Goal: Entertainment & Leisure: Consume media (video, audio)

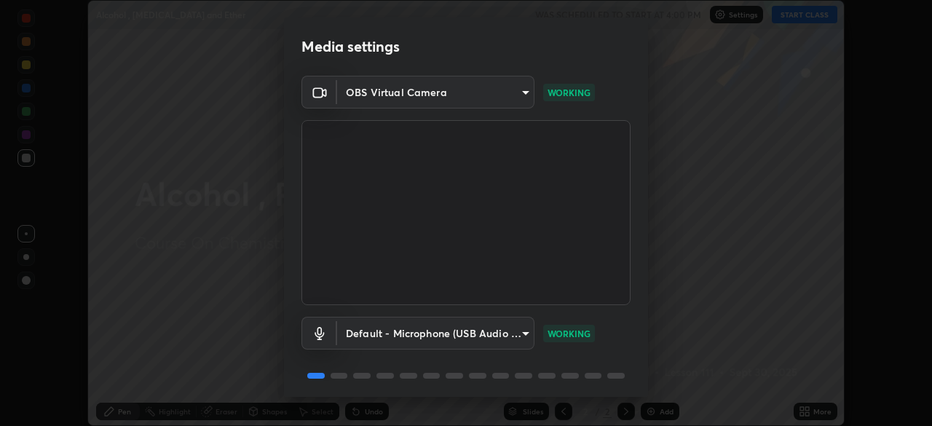
scroll to position [52, 0]
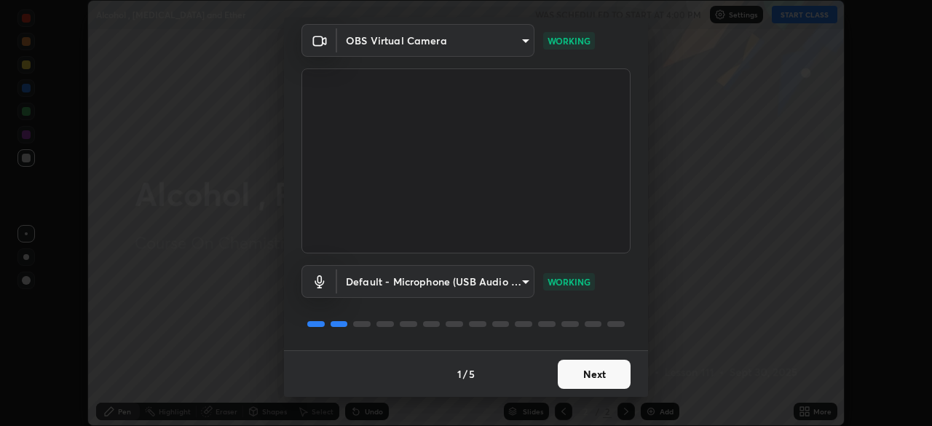
click at [573, 379] on button "Next" at bounding box center [594, 374] width 73 height 29
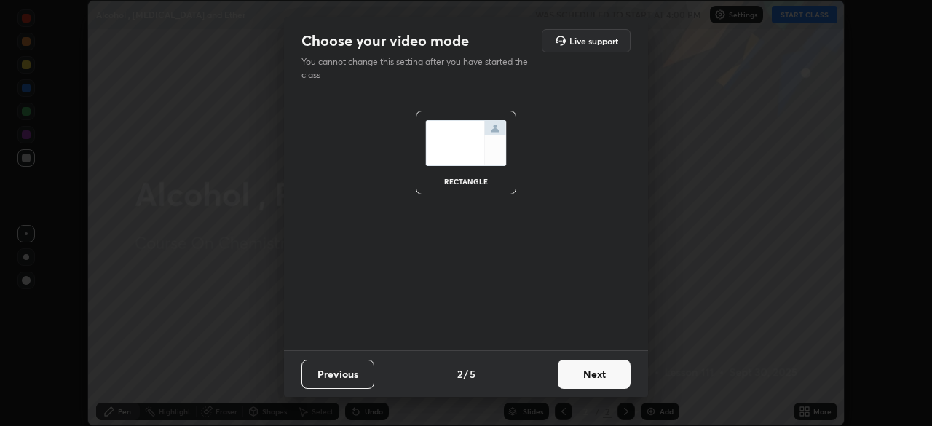
click at [573, 377] on button "Next" at bounding box center [594, 374] width 73 height 29
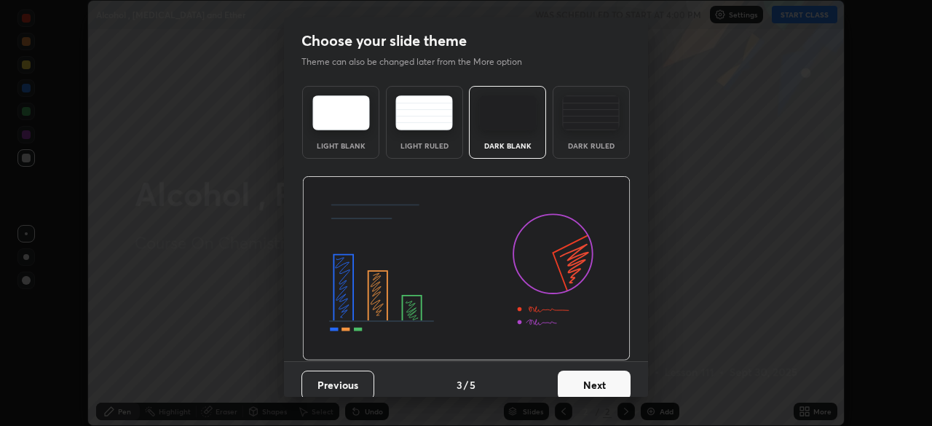
click at [575, 379] on button "Next" at bounding box center [594, 385] width 73 height 29
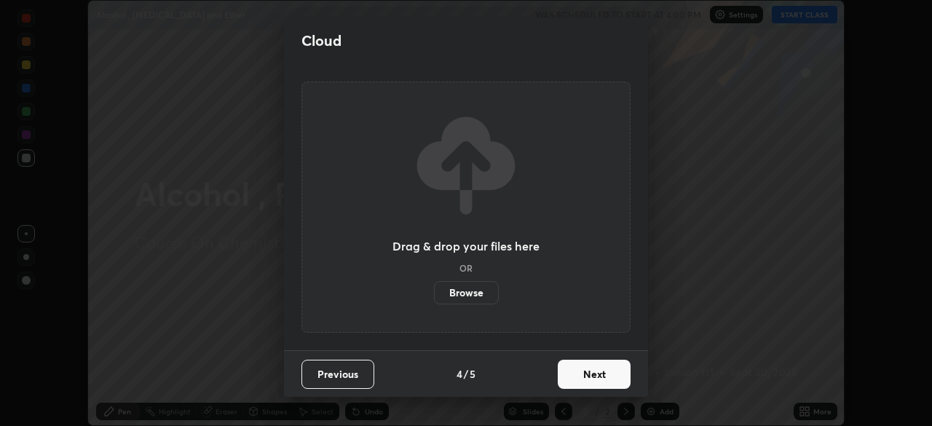
click at [575, 372] on button "Next" at bounding box center [594, 374] width 73 height 29
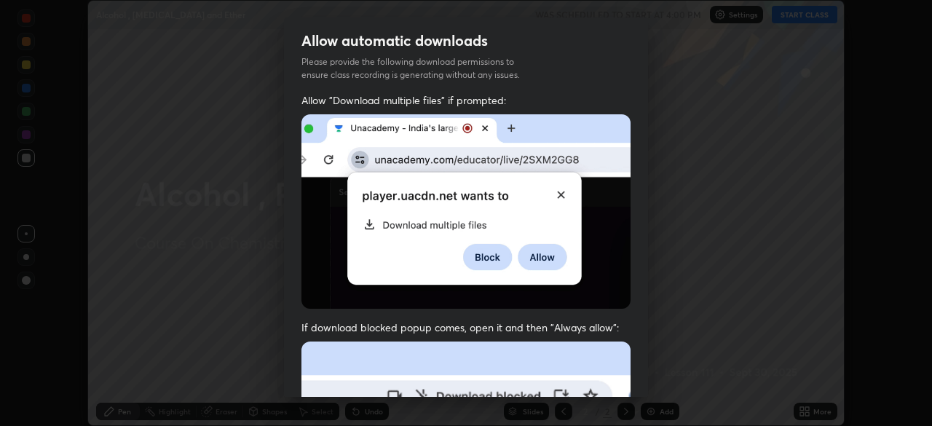
click at [663, 305] on div "Allow automatic downloads Please provide the following download permissions to …" at bounding box center [466, 213] width 932 height 426
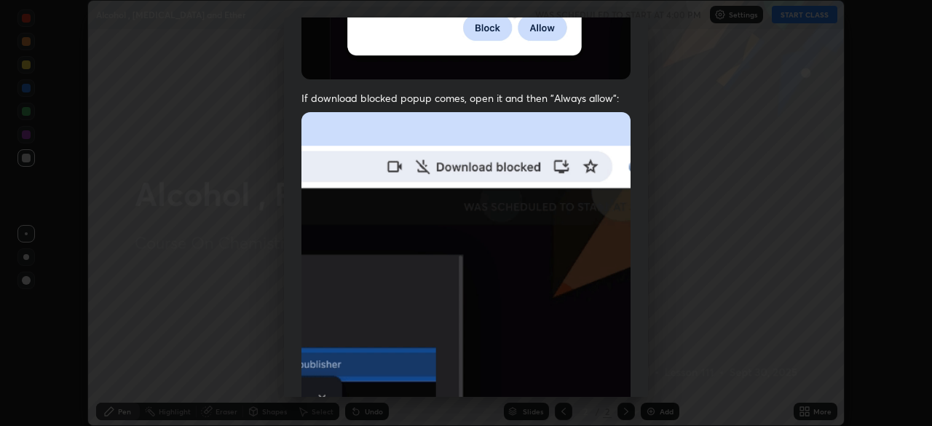
scroll to position [286, 0]
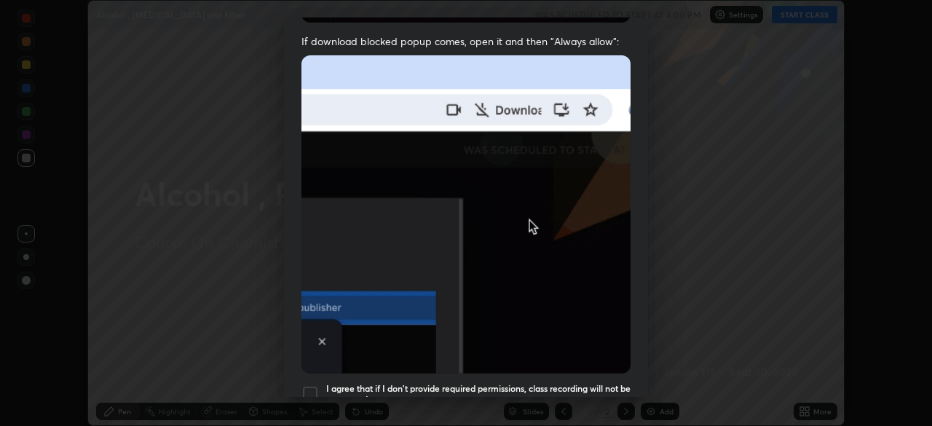
click at [316, 387] on div at bounding box center [310, 393] width 17 height 17
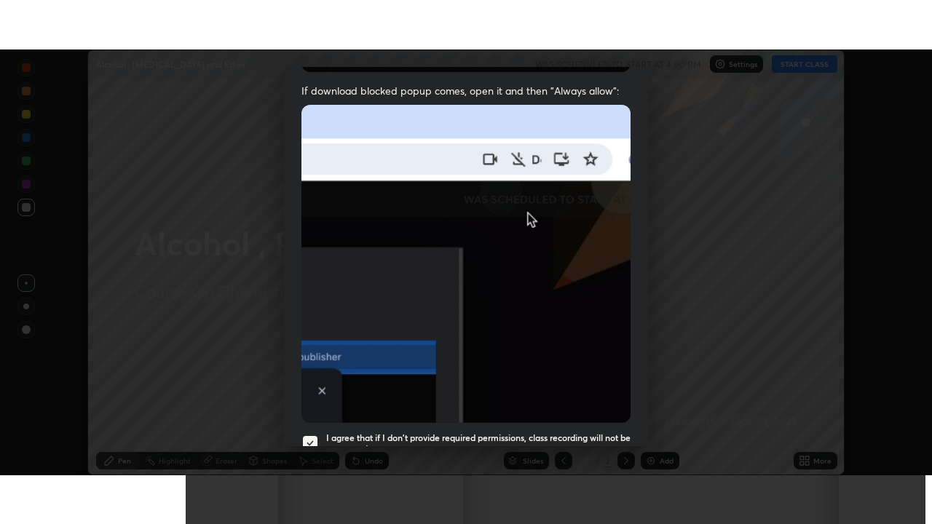
scroll to position [349, 0]
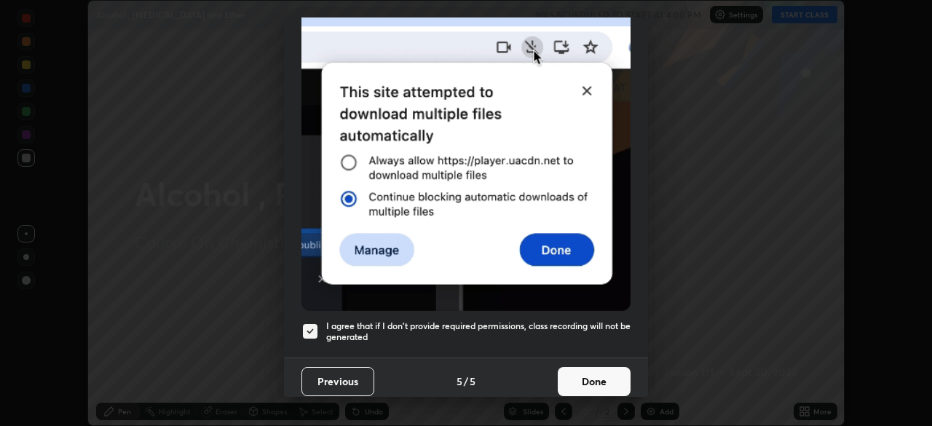
click at [585, 379] on button "Done" at bounding box center [594, 381] width 73 height 29
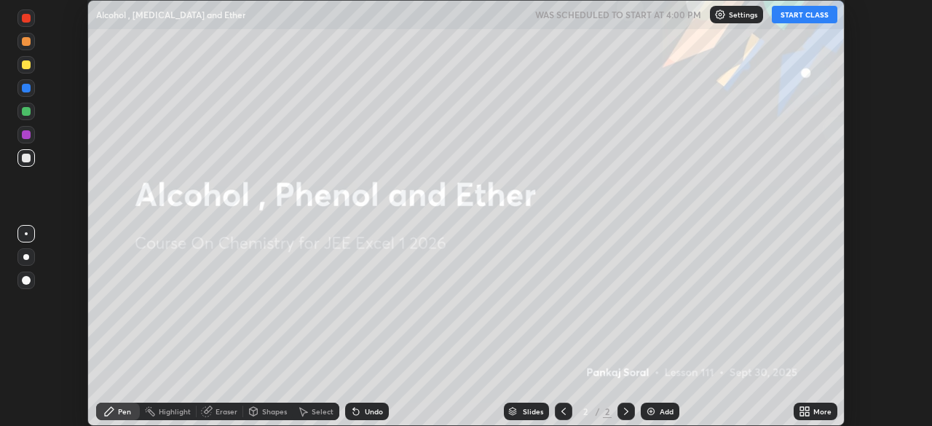
click at [649, 414] on img at bounding box center [651, 412] width 12 height 12
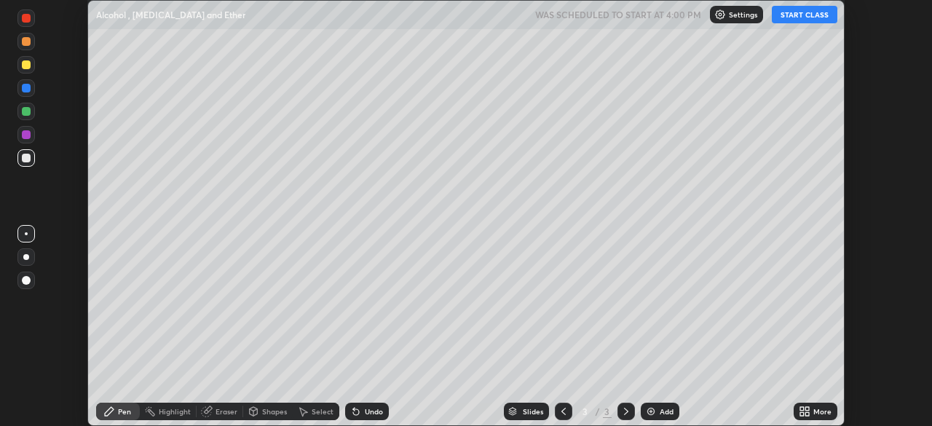
click at [802, 412] on icon at bounding box center [805, 412] width 12 height 12
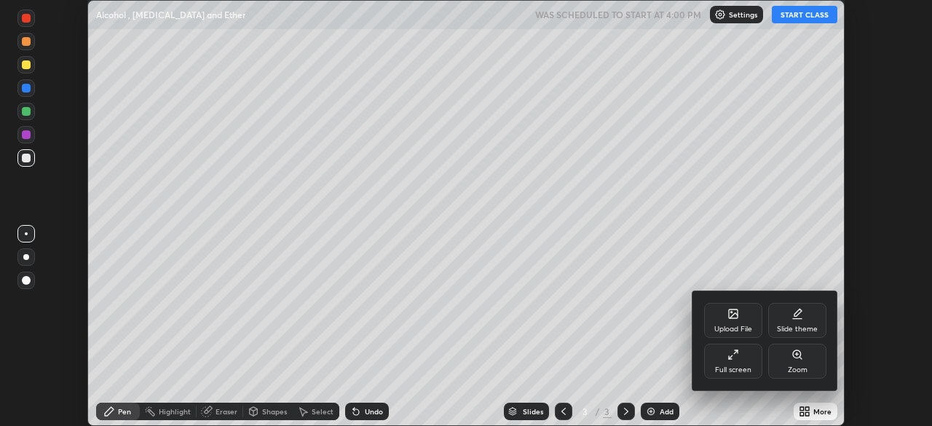
click at [723, 360] on div "Full screen" at bounding box center [733, 361] width 58 height 35
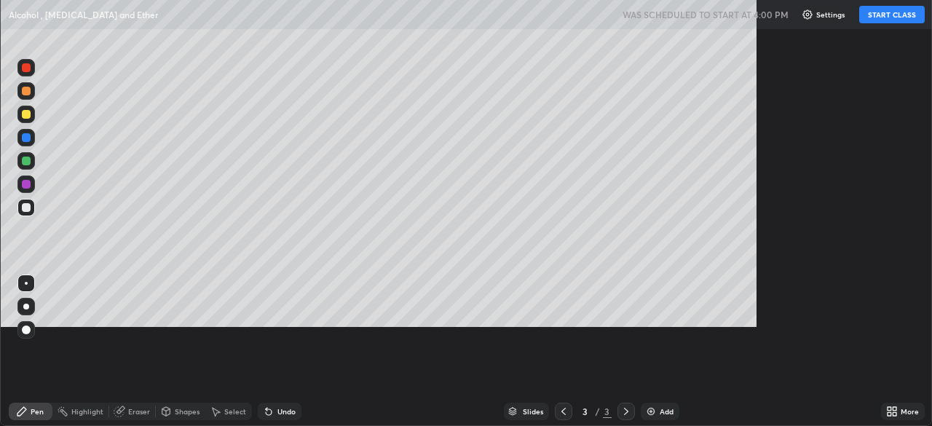
scroll to position [524, 932]
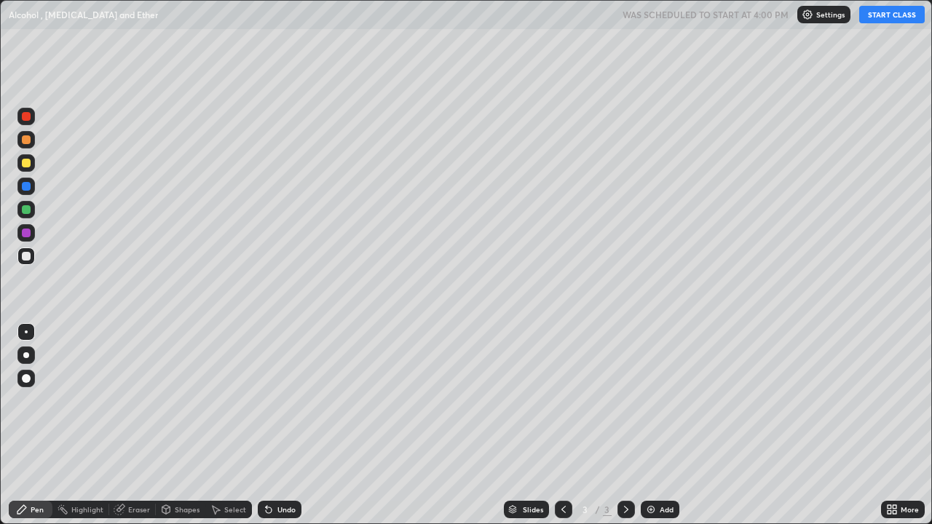
click at [26, 165] on div at bounding box center [26, 163] width 9 height 9
click at [133, 425] on div "Eraser" at bounding box center [139, 509] width 22 height 7
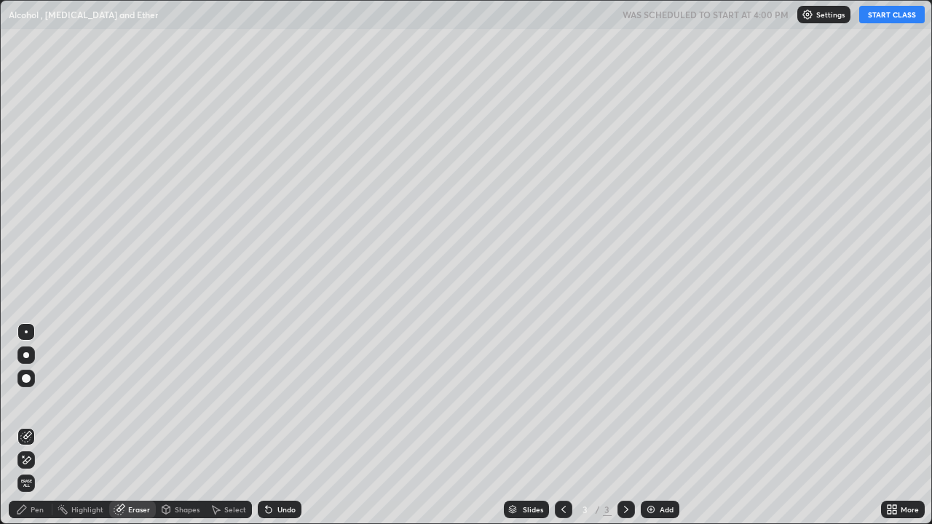
click at [27, 356] on div at bounding box center [26, 356] width 6 height 6
click at [36, 425] on div "Pen" at bounding box center [31, 509] width 44 height 17
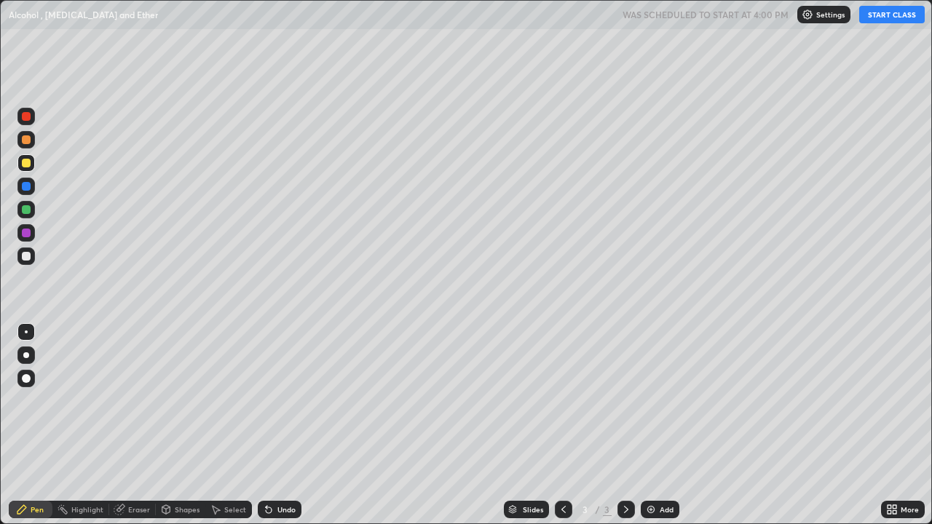
click at [28, 165] on div at bounding box center [26, 163] width 9 height 9
click at [136, 425] on div "Eraser" at bounding box center [139, 509] width 22 height 7
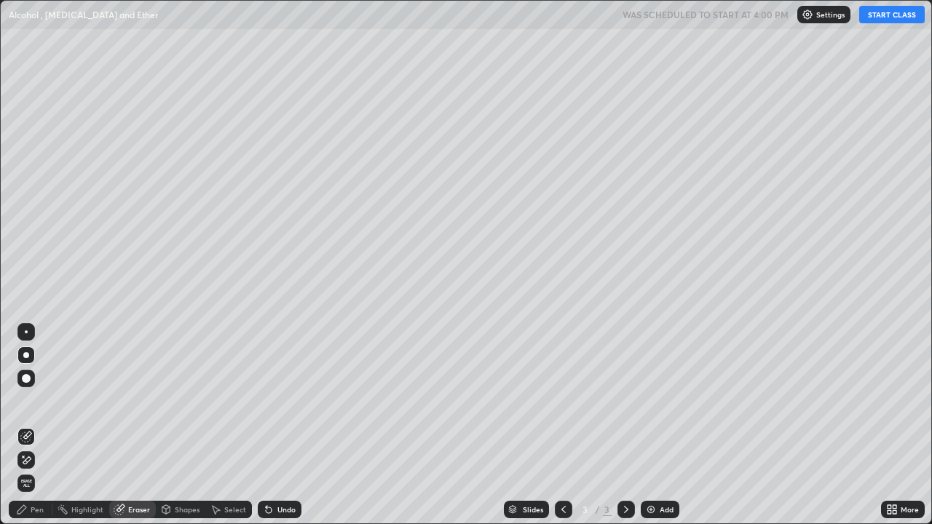
click at [34, 425] on div "Pen" at bounding box center [31, 509] width 44 height 17
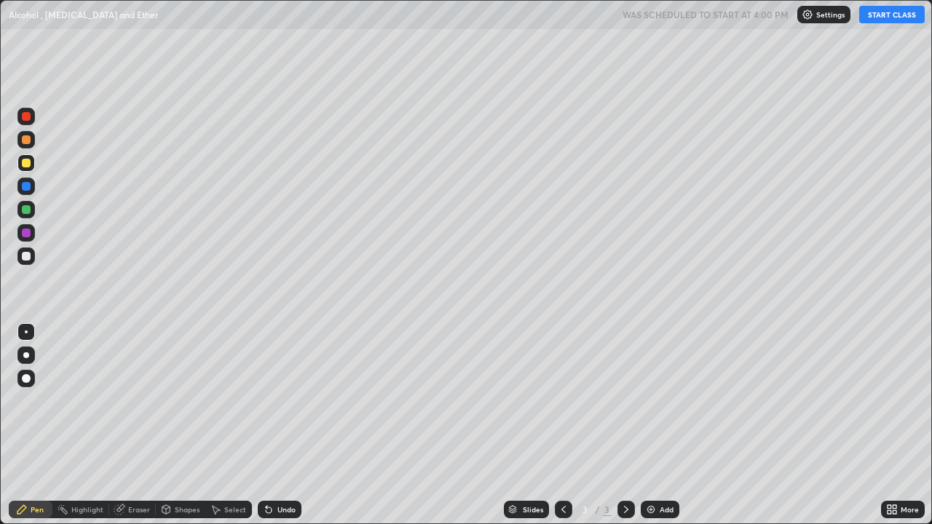
click at [26, 354] on div at bounding box center [26, 356] width 6 height 6
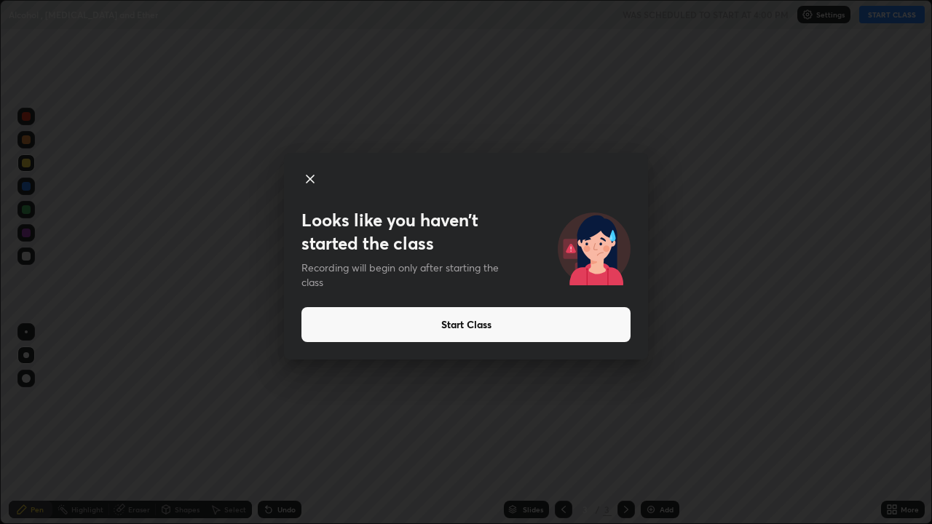
click at [399, 185] on div at bounding box center [466, 180] width 329 height 20
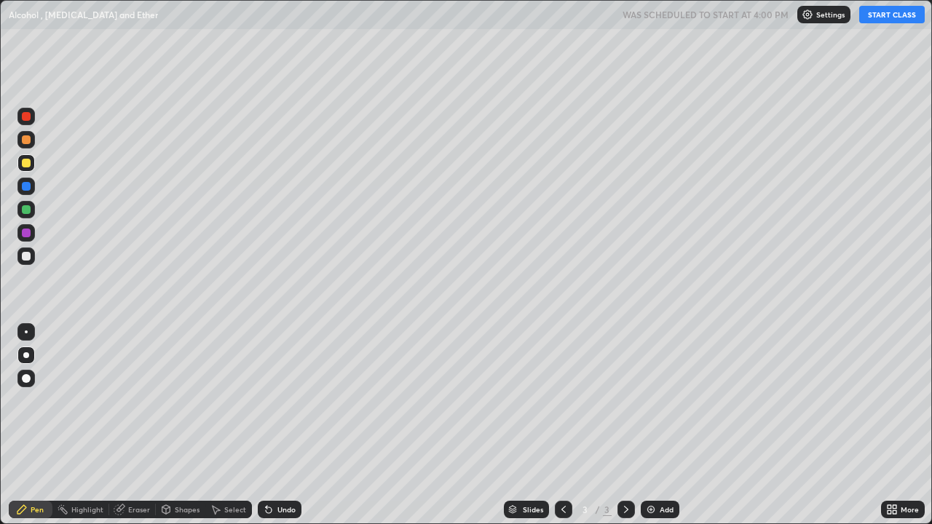
click at [29, 163] on div at bounding box center [26, 163] width 9 height 9
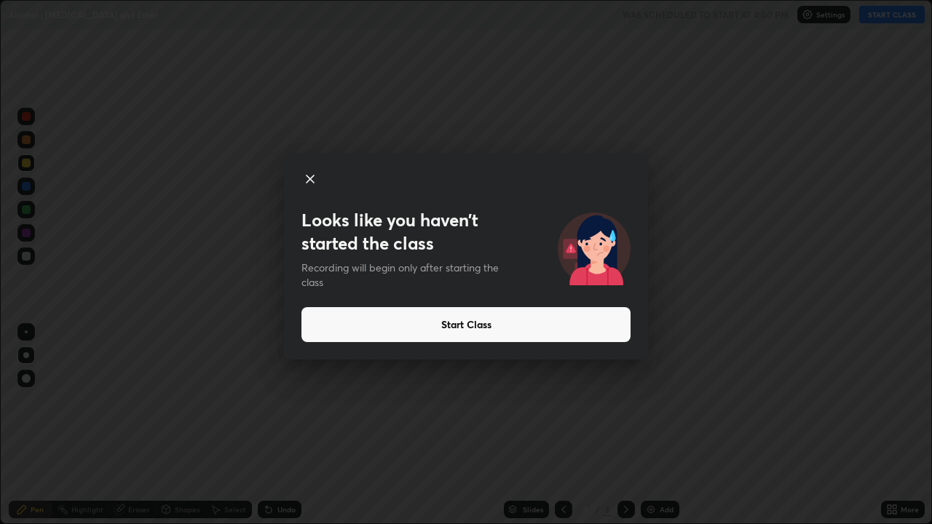
click at [306, 183] on icon at bounding box center [310, 178] width 17 height 17
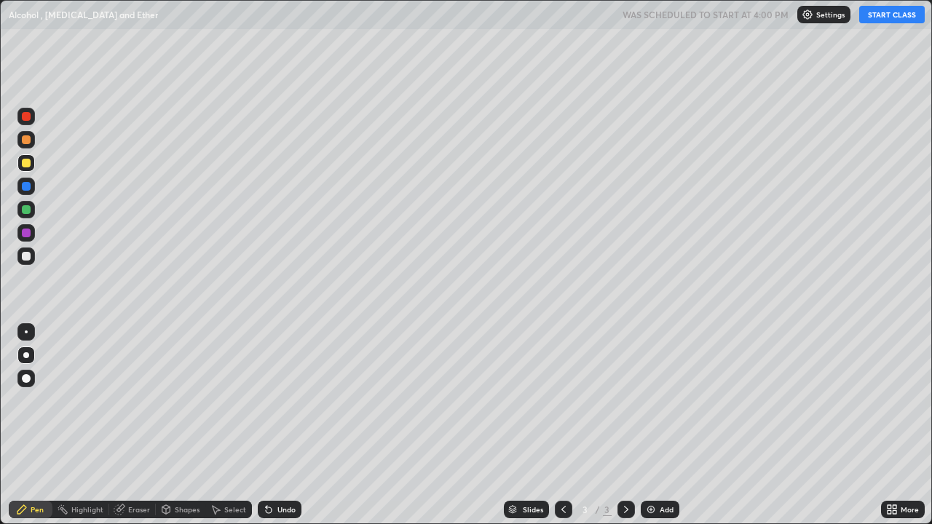
click at [873, 17] on button "START CLASS" at bounding box center [893, 14] width 66 height 17
click at [135, 425] on div "Eraser" at bounding box center [139, 509] width 22 height 7
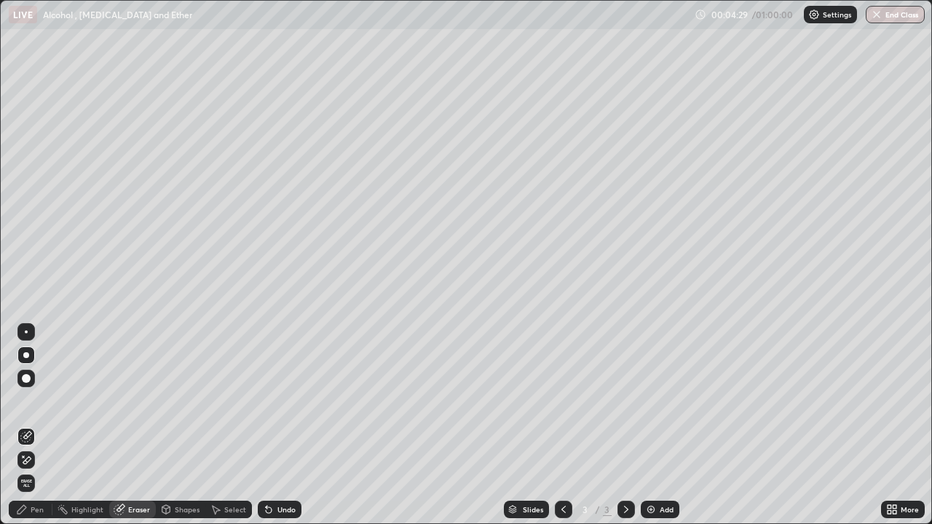
click at [34, 425] on div "Pen" at bounding box center [31, 509] width 44 height 17
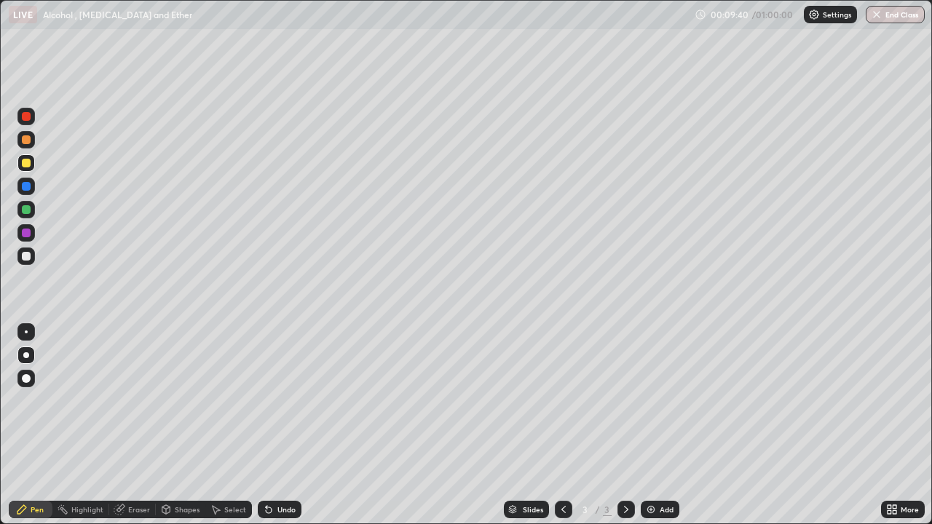
click at [31, 425] on div "Pen" at bounding box center [31, 509] width 44 height 17
click at [656, 425] on div "Add" at bounding box center [660, 509] width 39 height 17
click at [565, 425] on icon at bounding box center [564, 510] width 12 height 12
click at [626, 425] on icon at bounding box center [627, 510] width 12 height 12
click at [39, 310] on div "Erase all" at bounding box center [26, 262] width 35 height 466
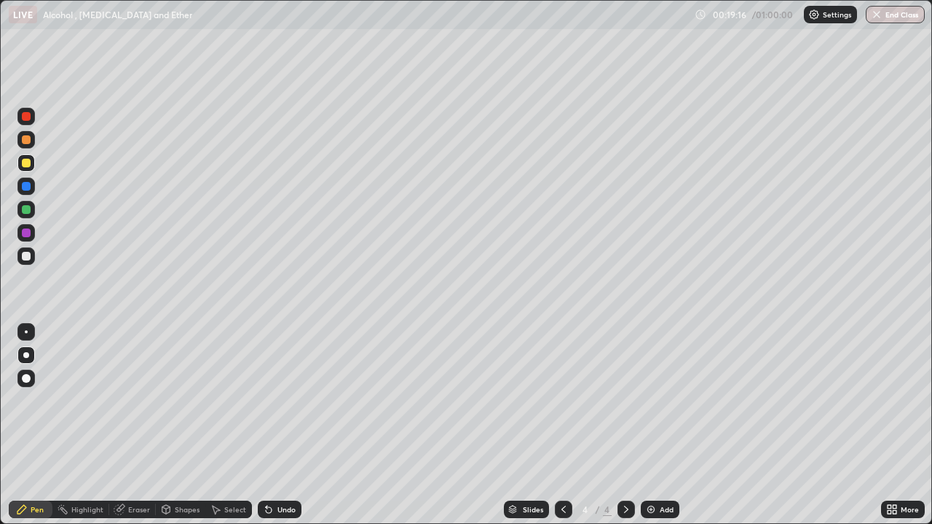
click at [36, 304] on div "Erase all" at bounding box center [26, 262] width 35 height 466
click at [649, 425] on img at bounding box center [651, 510] width 12 height 12
click at [136, 425] on div "Eraser" at bounding box center [139, 509] width 22 height 7
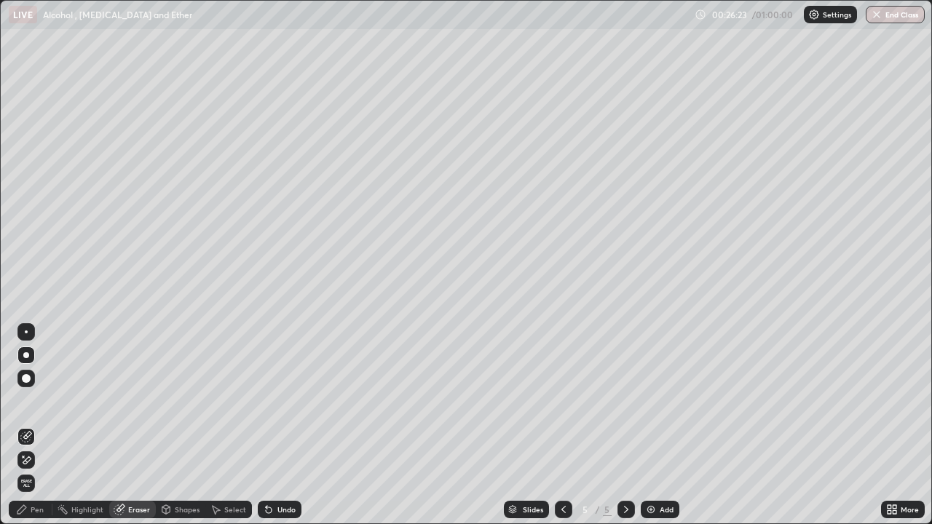
click at [34, 425] on div "Pen" at bounding box center [37, 509] width 13 height 7
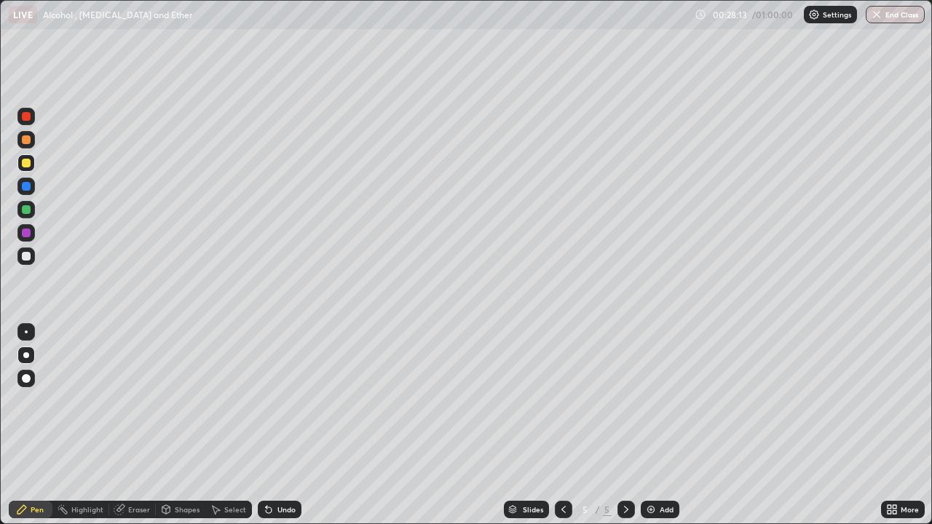
click at [651, 425] on img at bounding box center [651, 510] width 12 height 12
click at [655, 425] on img at bounding box center [651, 510] width 12 height 12
click at [663, 425] on div "Add" at bounding box center [667, 509] width 14 height 7
click at [562, 425] on icon at bounding box center [564, 510] width 12 height 12
click at [625, 425] on icon at bounding box center [627, 510] width 12 height 12
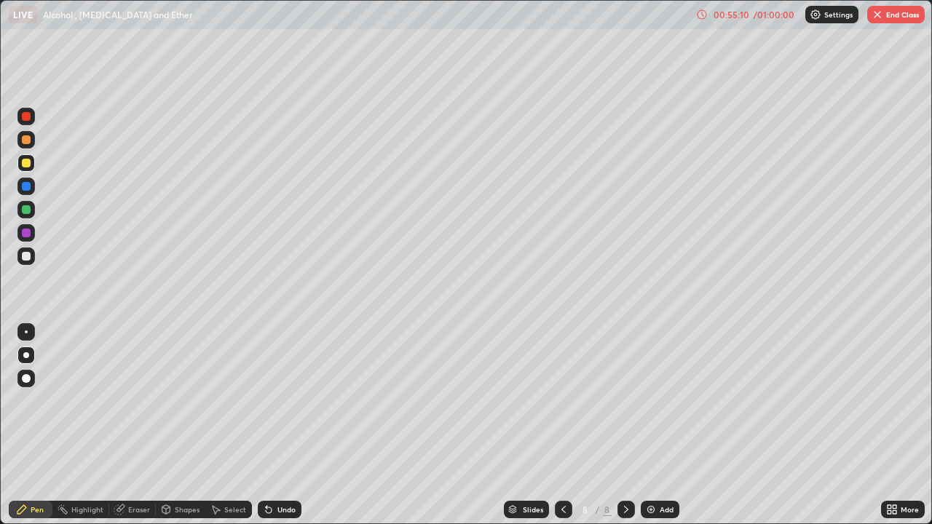
click at [131, 425] on div "Eraser" at bounding box center [139, 509] width 22 height 7
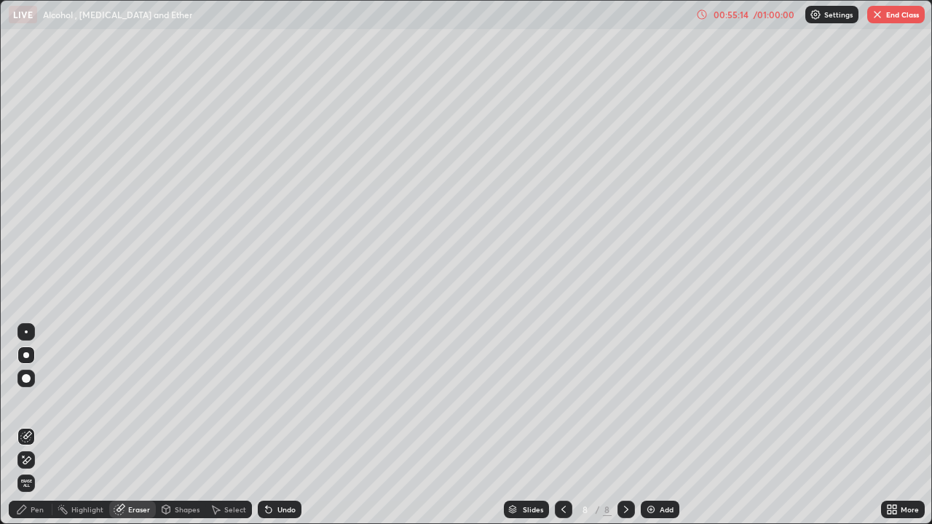
click at [31, 425] on div "Pen" at bounding box center [37, 509] width 13 height 7
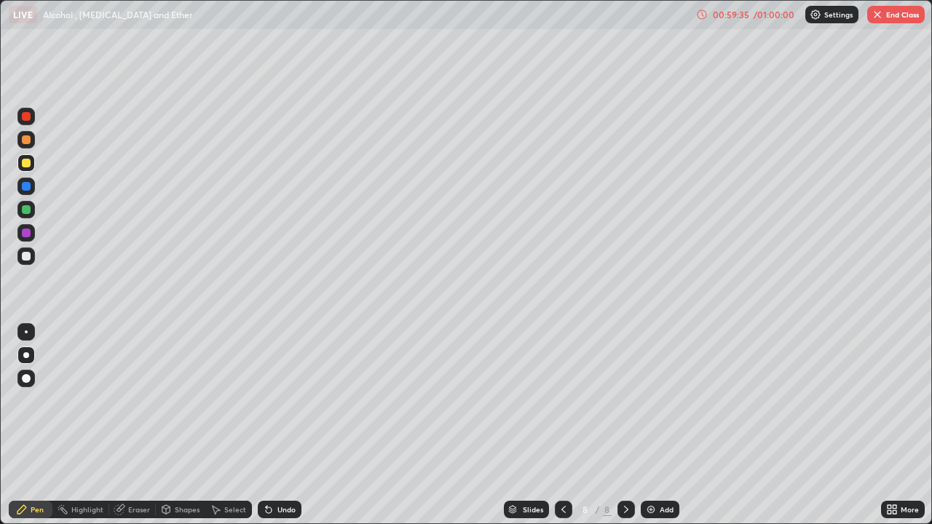
click at [872, 16] on img "button" at bounding box center [878, 15] width 12 height 12
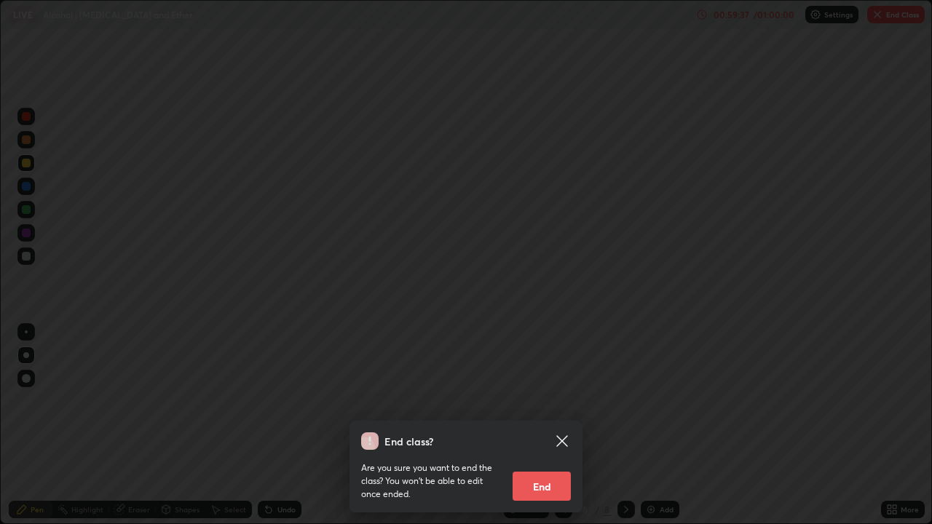
click at [548, 425] on button "End" at bounding box center [542, 486] width 58 height 29
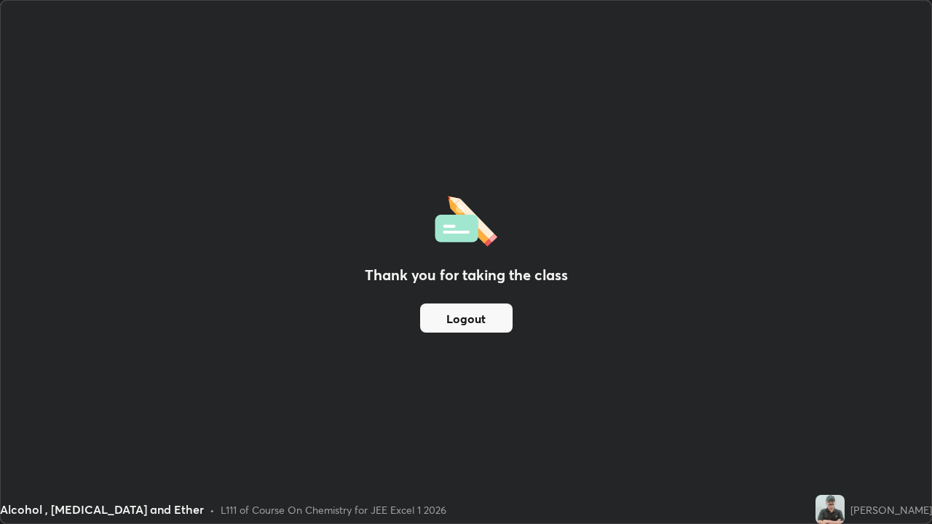
click at [456, 323] on button "Logout" at bounding box center [466, 318] width 93 height 29
click at [221, 425] on div "L111 of Course On Chemistry for JEE Excel 1 2026" at bounding box center [334, 510] width 226 height 15
click at [204, 425] on div "Alcohol , [MEDICAL_DATA] and Ether • L111 of Course On Chemistry for JEE Excel …" at bounding box center [405, 509] width 810 height 29
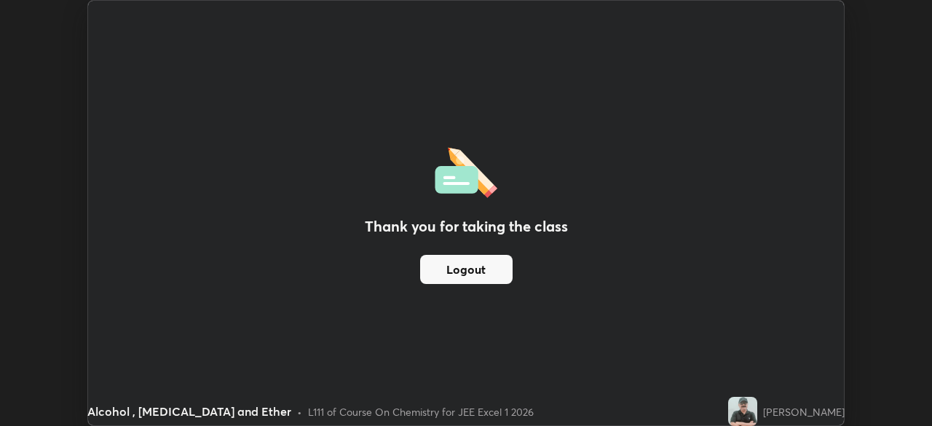
scroll to position [72414, 71908]
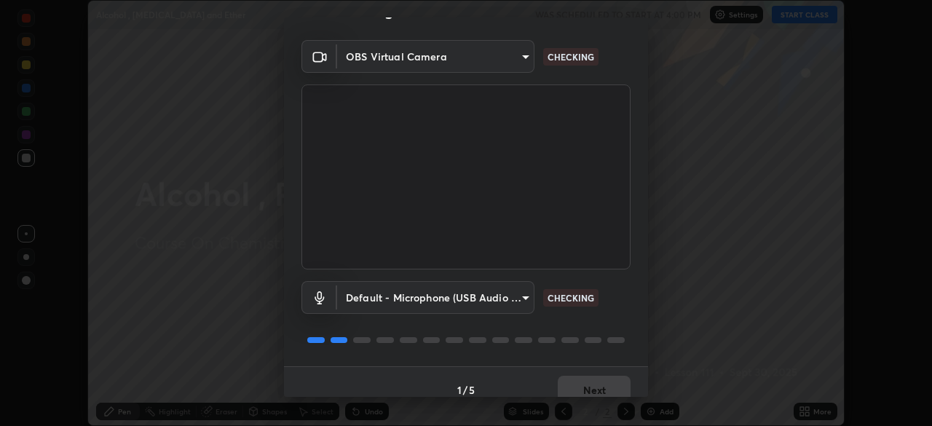
scroll to position [52, 0]
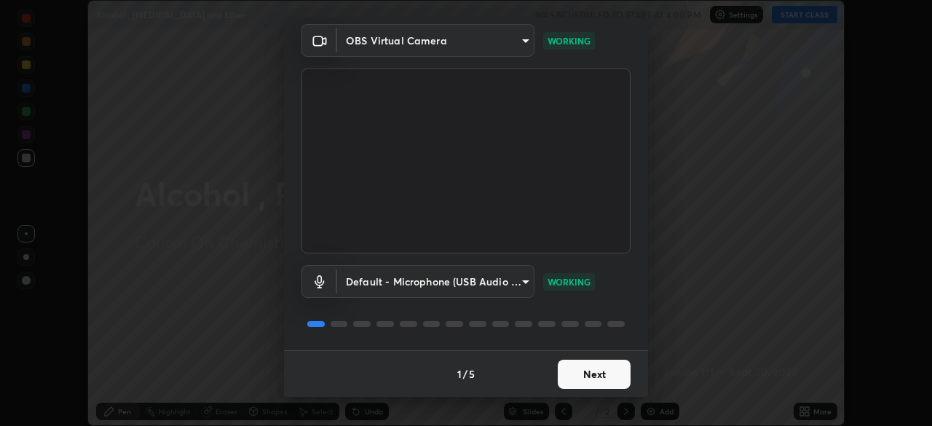
click at [585, 377] on button "Next" at bounding box center [594, 374] width 73 height 29
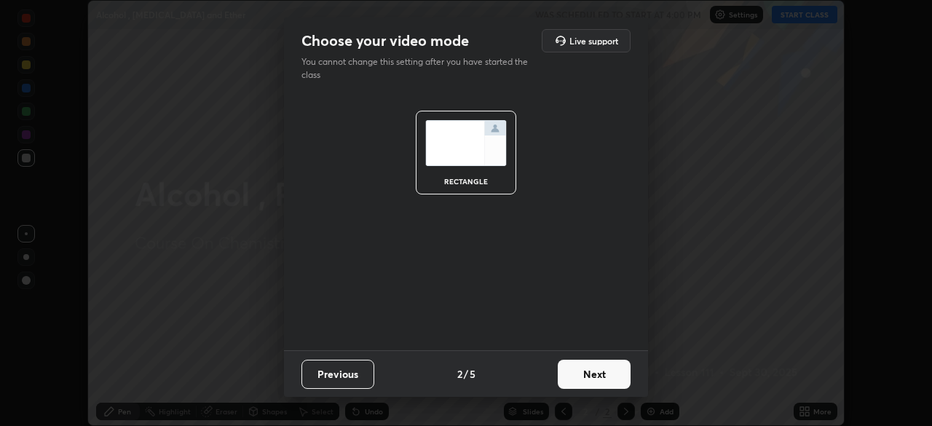
click at [594, 376] on button "Next" at bounding box center [594, 374] width 73 height 29
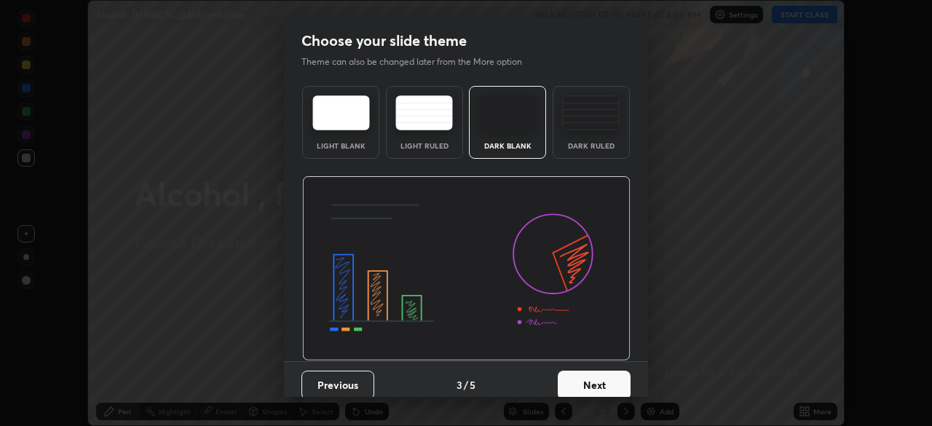
click at [597, 382] on button "Next" at bounding box center [594, 385] width 73 height 29
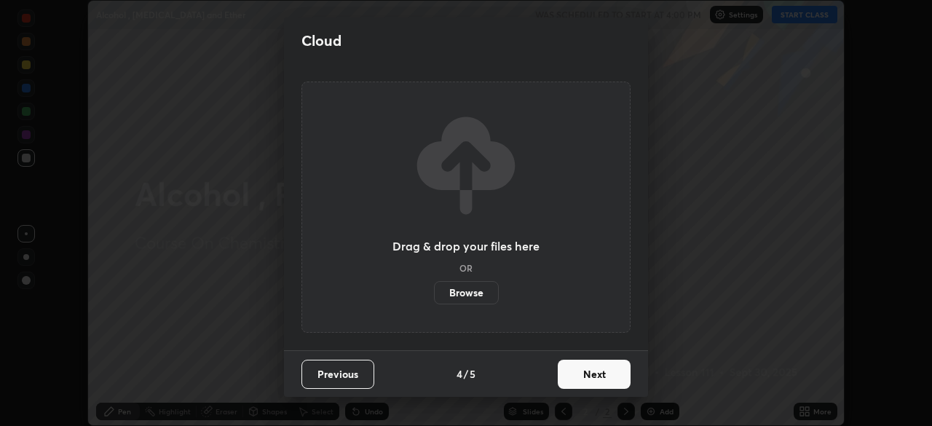
click at [595, 381] on button "Next" at bounding box center [594, 374] width 73 height 29
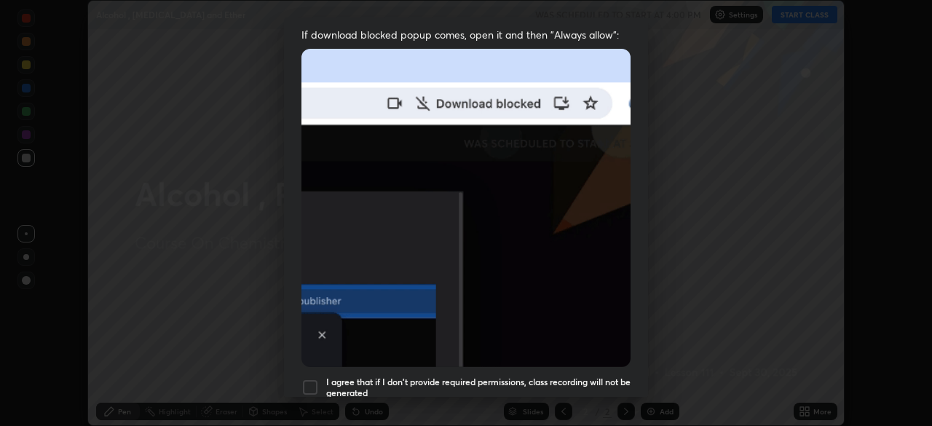
scroll to position [335, 0]
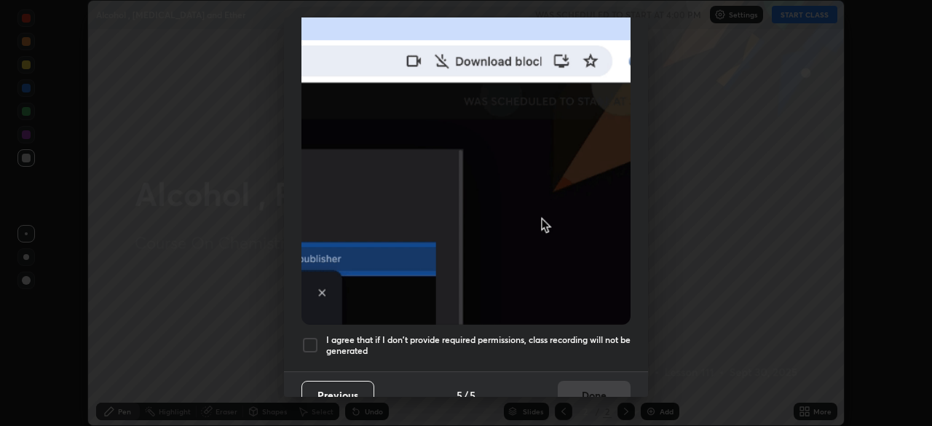
click at [310, 342] on div at bounding box center [310, 345] width 17 height 17
click at [589, 385] on button "Done" at bounding box center [594, 395] width 73 height 29
